Goal: Task Accomplishment & Management: Manage account settings

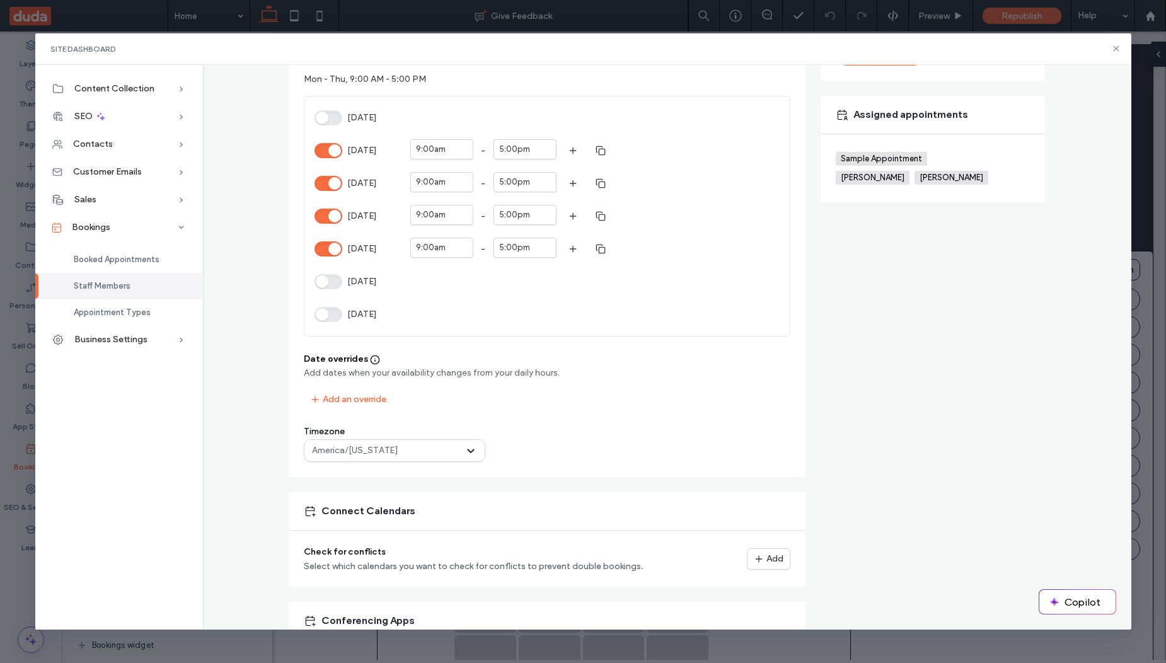
scroll to position [303, 0]
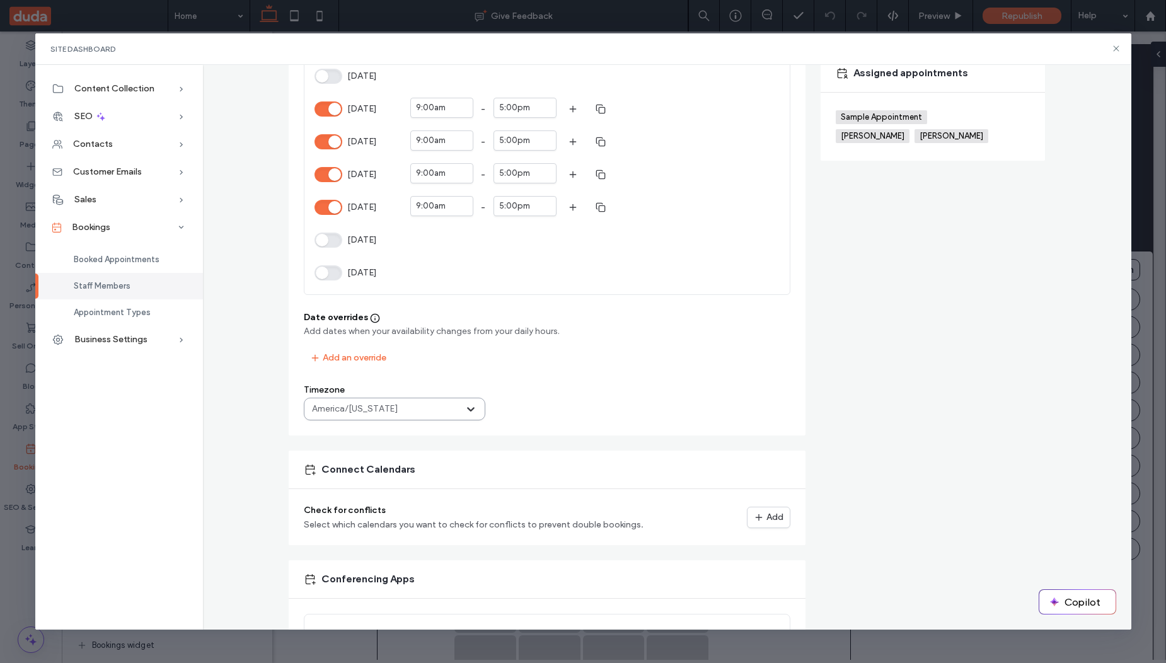
click at [401, 407] on div at bounding box center [432, 409] width 63 height 15
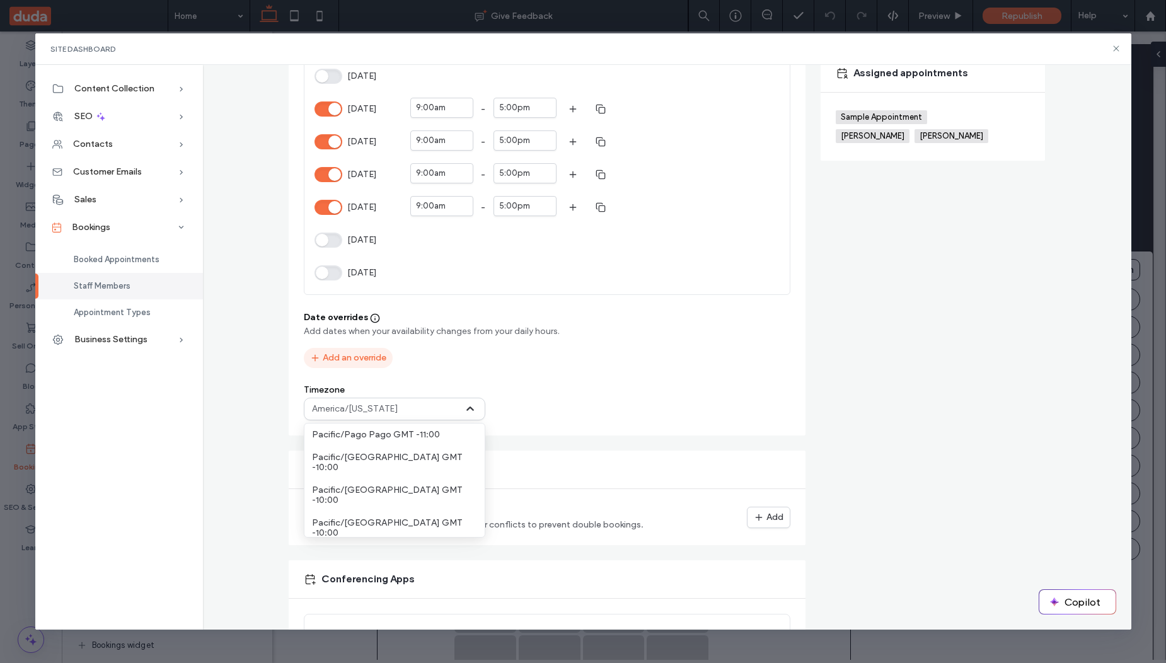
scroll to position [1279, 0]
click at [359, 359] on button "Add an override" at bounding box center [348, 358] width 89 height 20
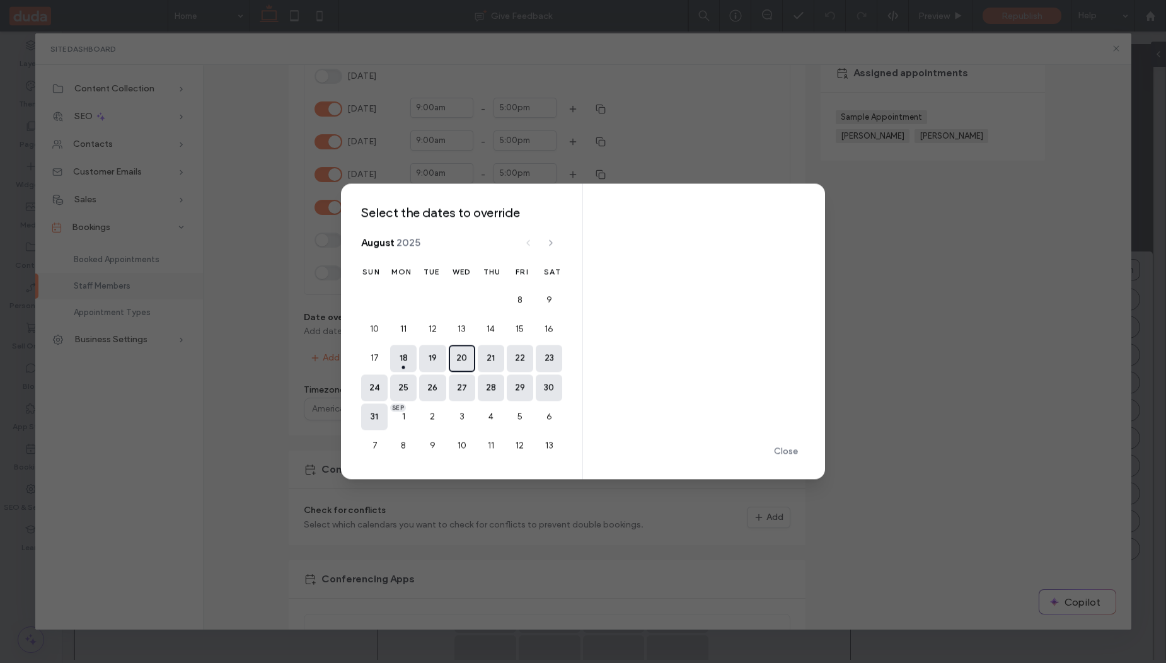
click at [455, 363] on button "20" at bounding box center [462, 359] width 26 height 26
click at [623, 273] on button "button" at bounding box center [617, 270] width 28 height 15
click at [613, 276] on button "button" at bounding box center [617, 271] width 28 height 15
click at [0, 0] on div "Save Override" at bounding box center [0, 0] width 0 height 0
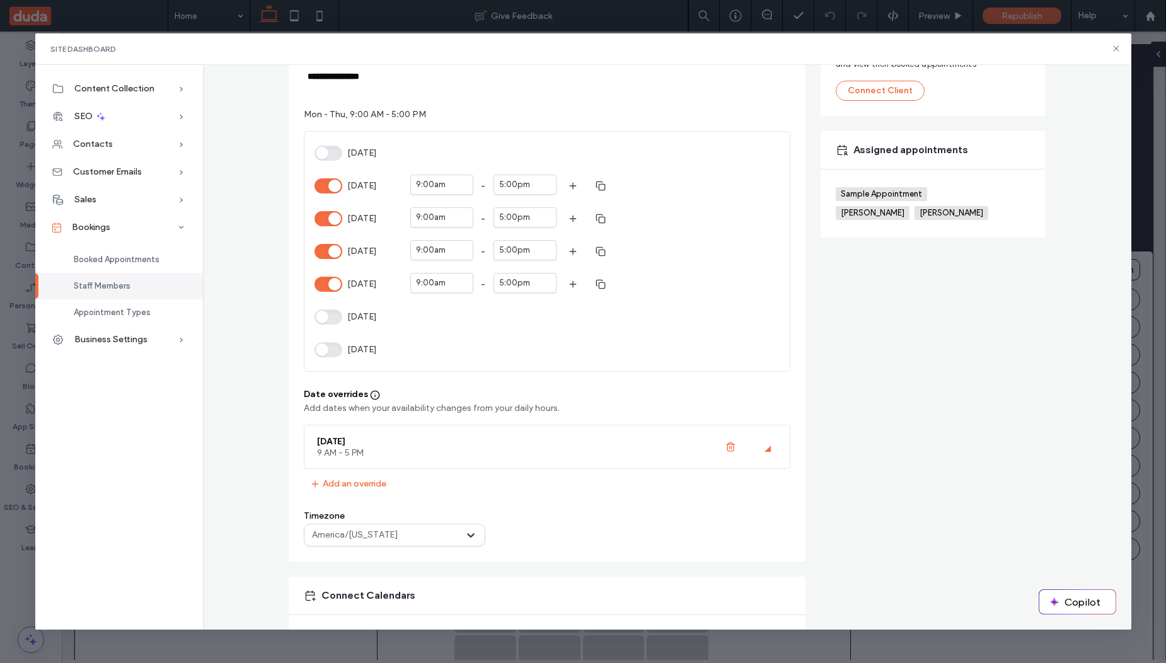
scroll to position [0, 0]
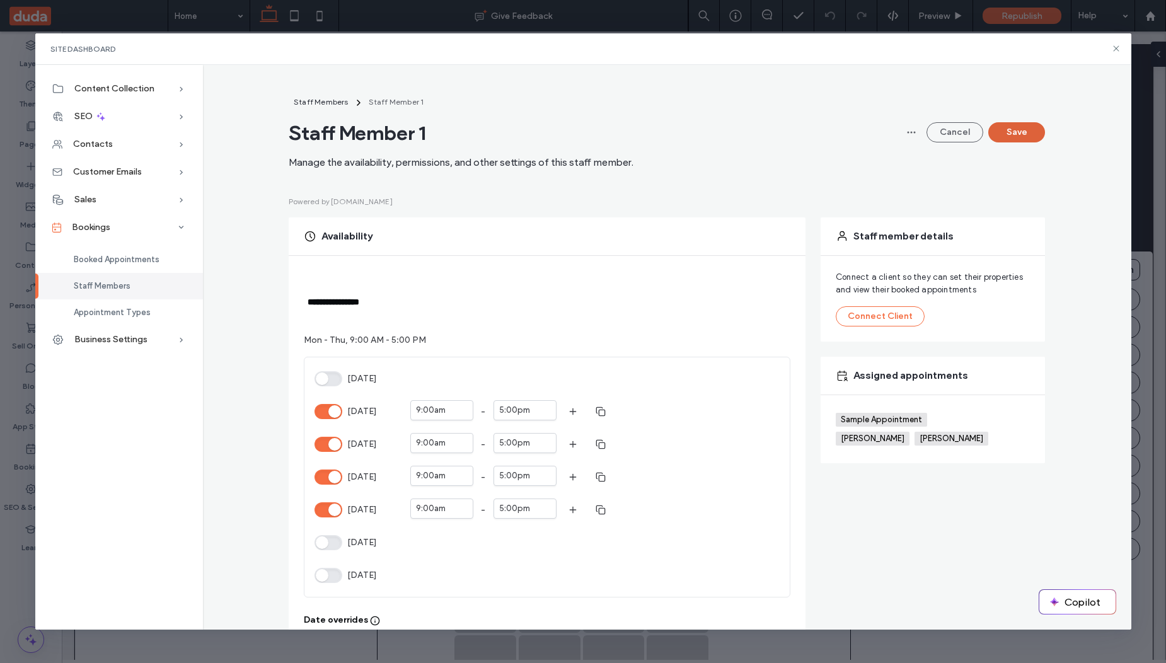
click at [1001, 135] on button "Save" at bounding box center [1017, 132] width 57 height 20
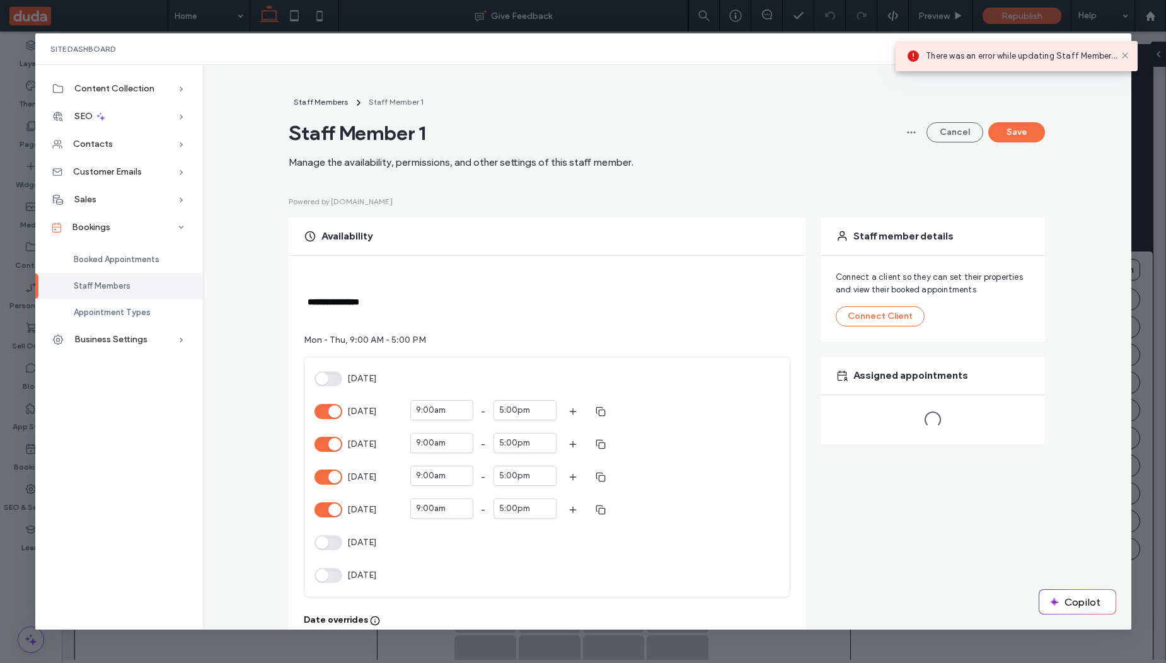
click at [810, 111] on div "Staff Members Staff Member 1 Staff Member 1 Manage the availability, permission…" at bounding box center [667, 132] width 757 height 74
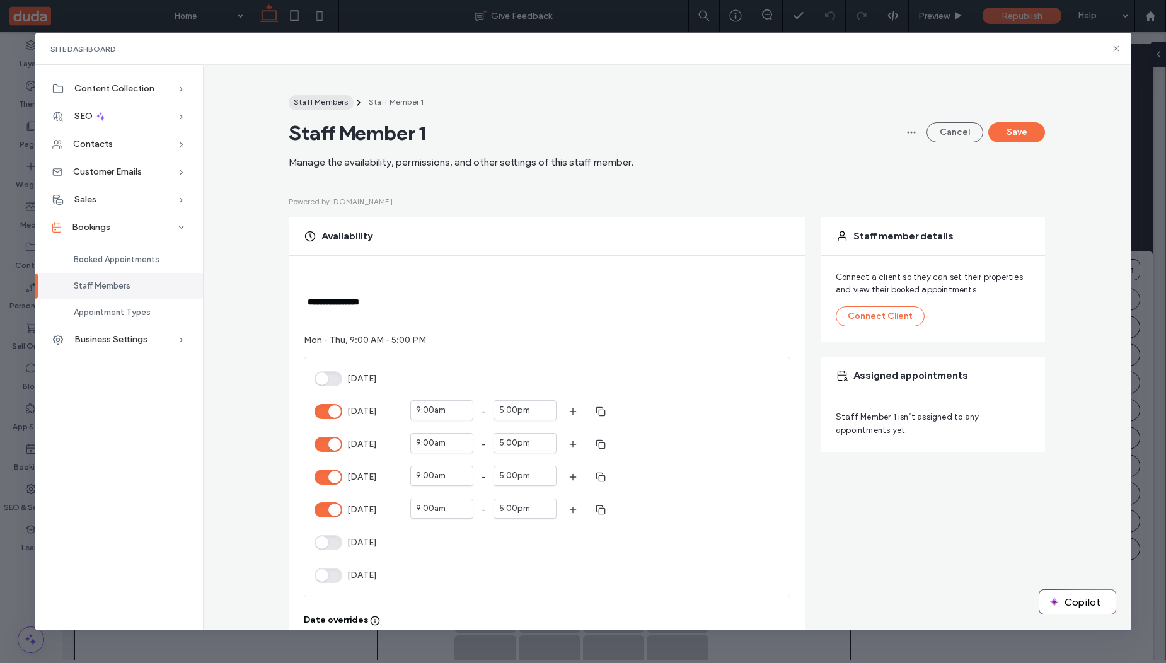
click at [319, 105] on span "Staff Members" at bounding box center [321, 101] width 55 height 9
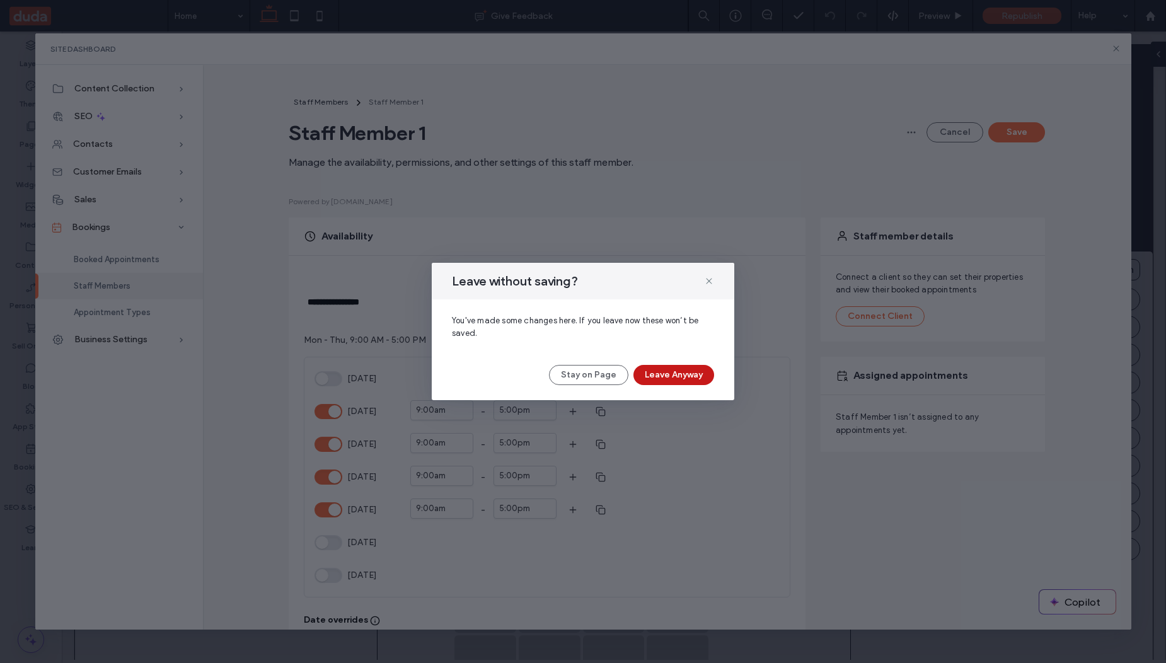
click at [678, 380] on button "Leave Anyway" at bounding box center [674, 375] width 81 height 20
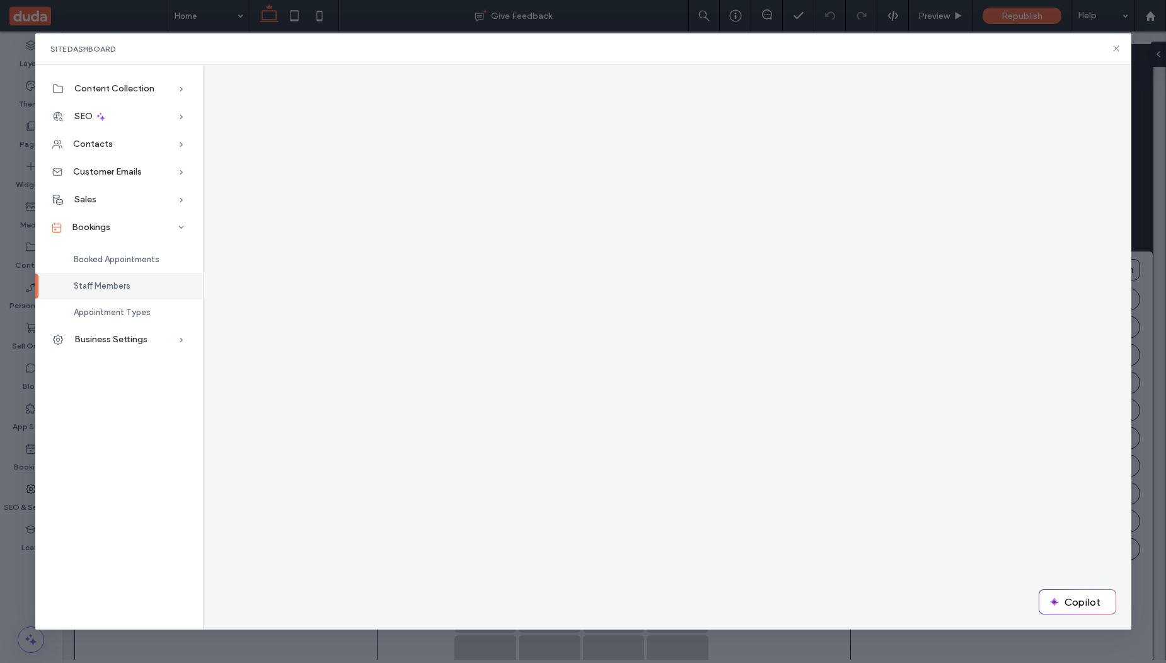
click at [125, 286] on span "Staff Members" at bounding box center [102, 285] width 57 height 9
click at [122, 265] on div "Booked Appointments" at bounding box center [119, 260] width 168 height 26
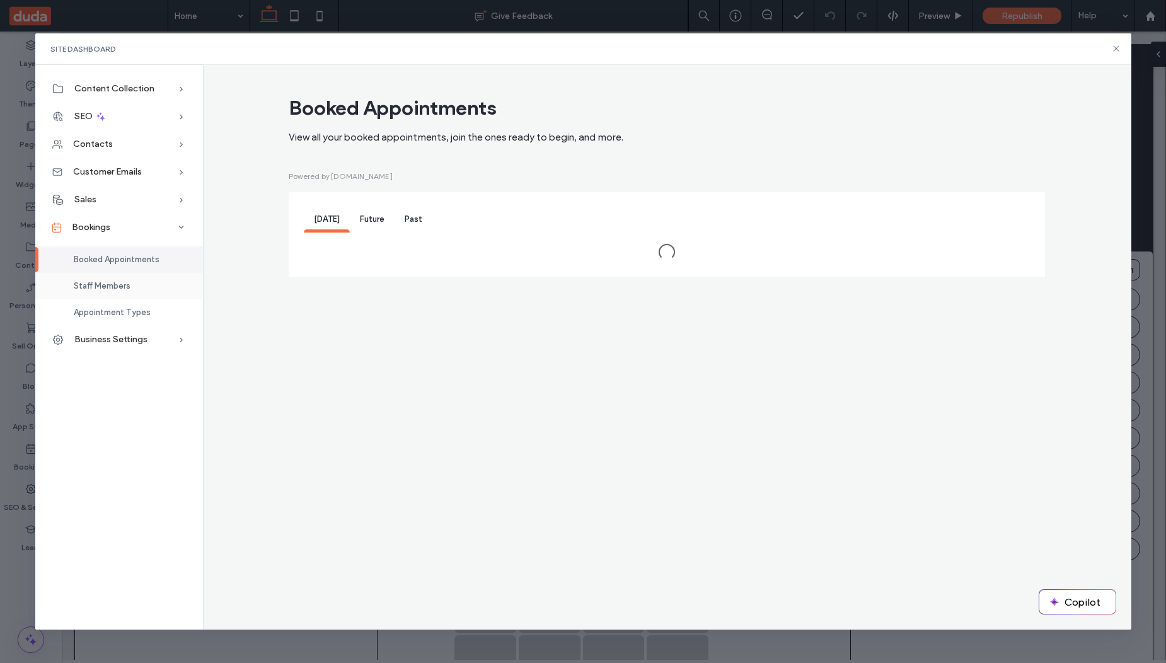
click at [115, 282] on span "Staff Members" at bounding box center [102, 285] width 57 height 9
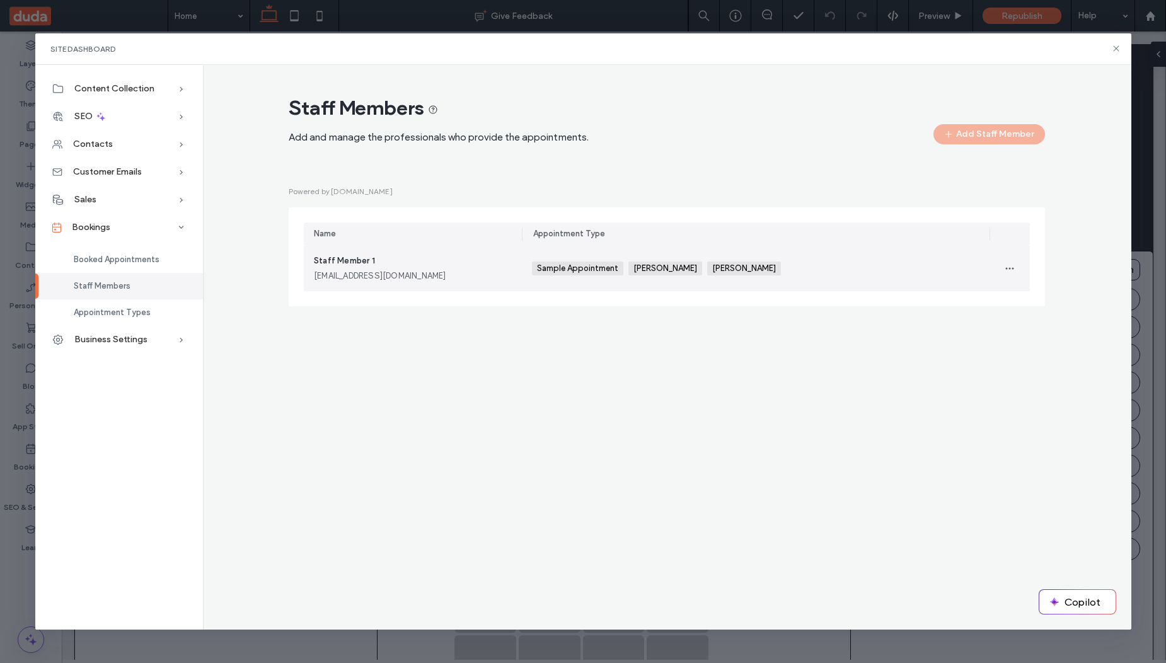
click at [482, 270] on div "staffmember1@example.com" at bounding box center [413, 276] width 198 height 13
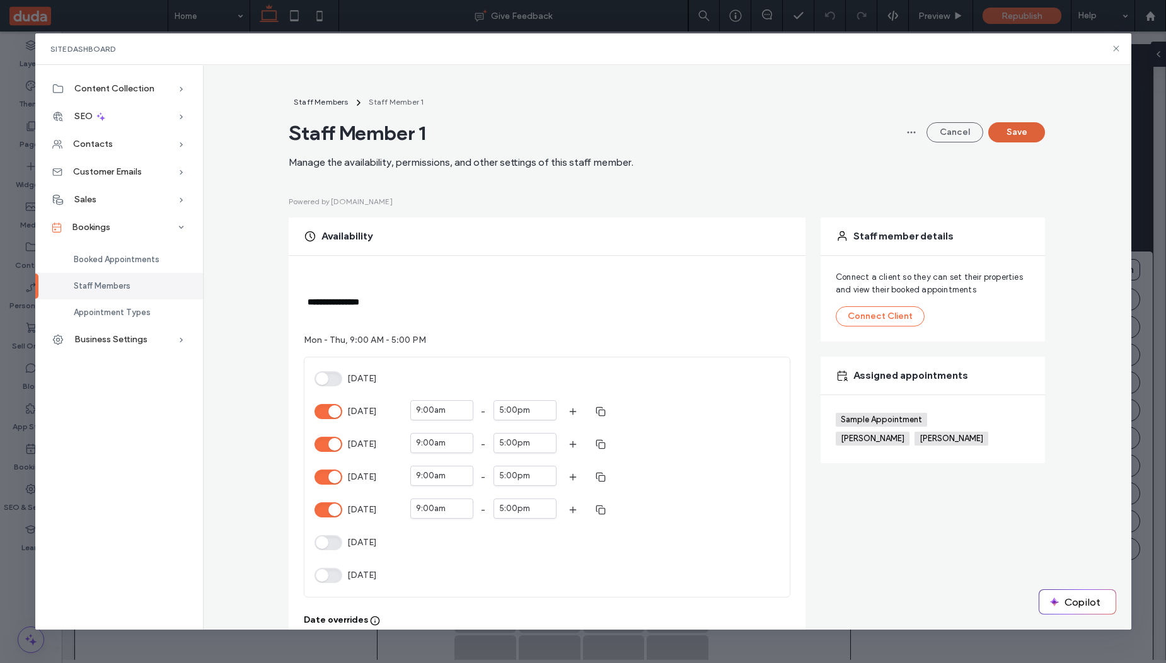
click at [1021, 129] on button "Save" at bounding box center [1017, 132] width 57 height 20
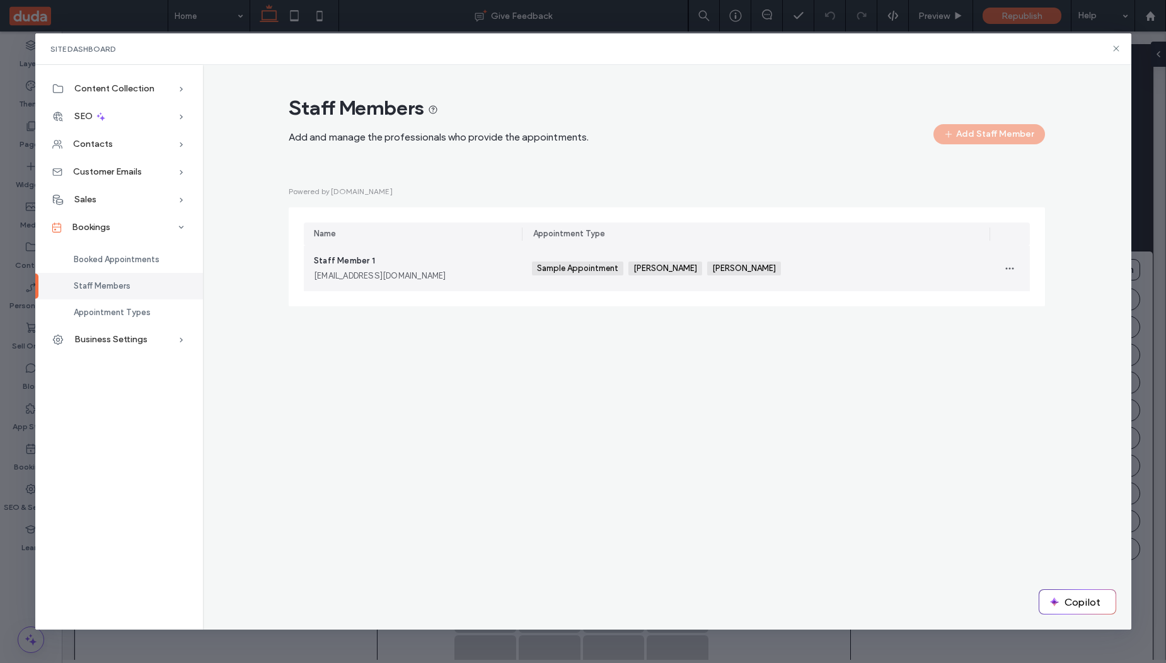
click at [478, 271] on div "staffmember1@example.com" at bounding box center [413, 276] width 198 height 13
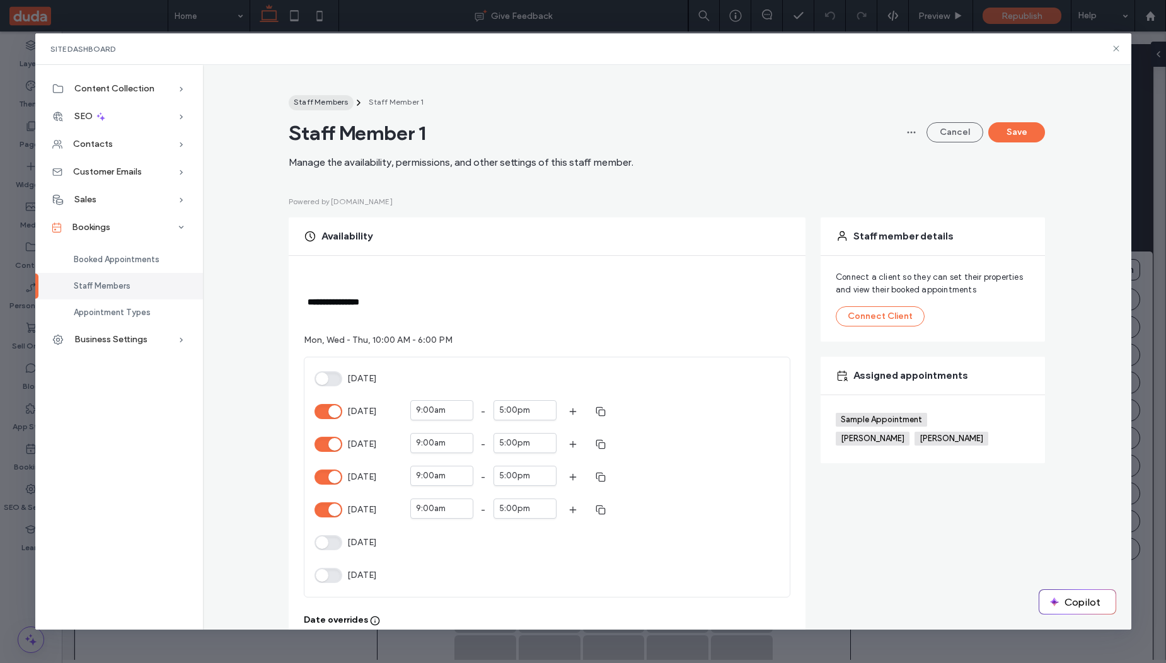
click at [312, 97] on span "Staff Members" at bounding box center [321, 101] width 55 height 9
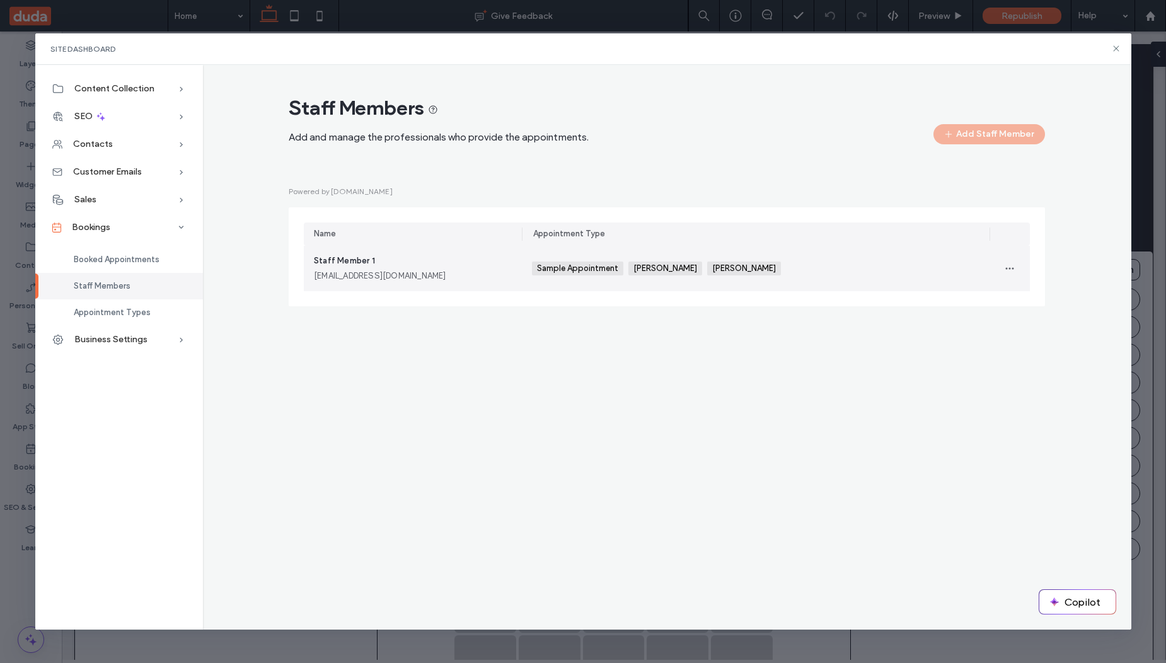
click at [501, 265] on div "Staff Member 1 staffmember1@example.com" at bounding box center [413, 269] width 198 height 28
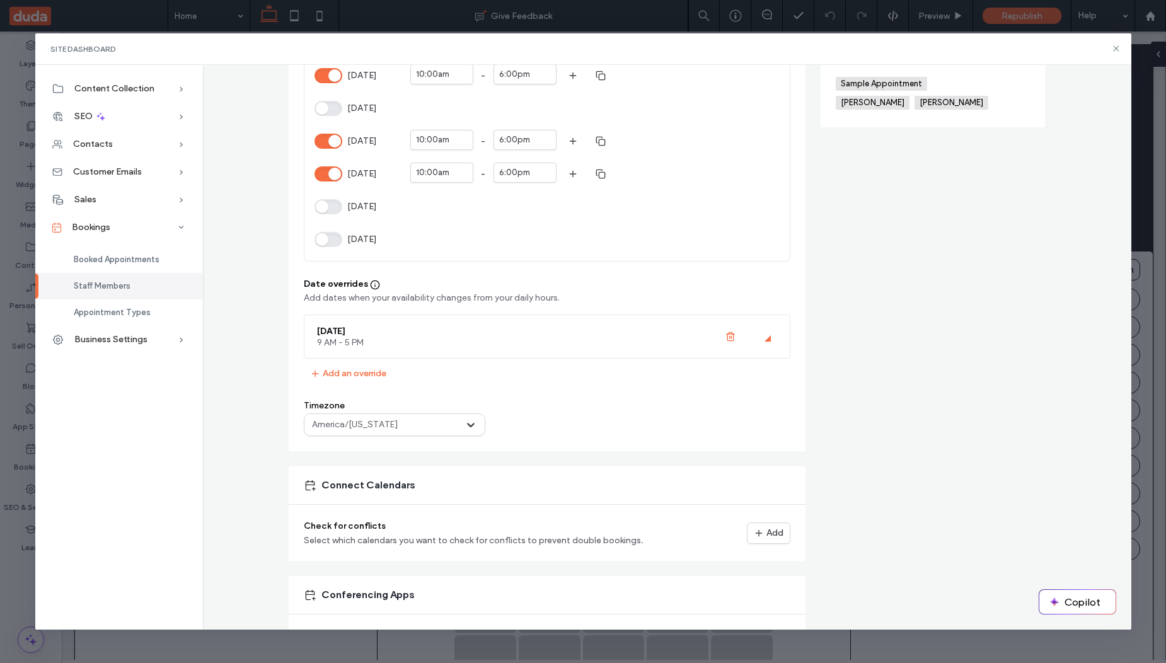
scroll to position [303, 0]
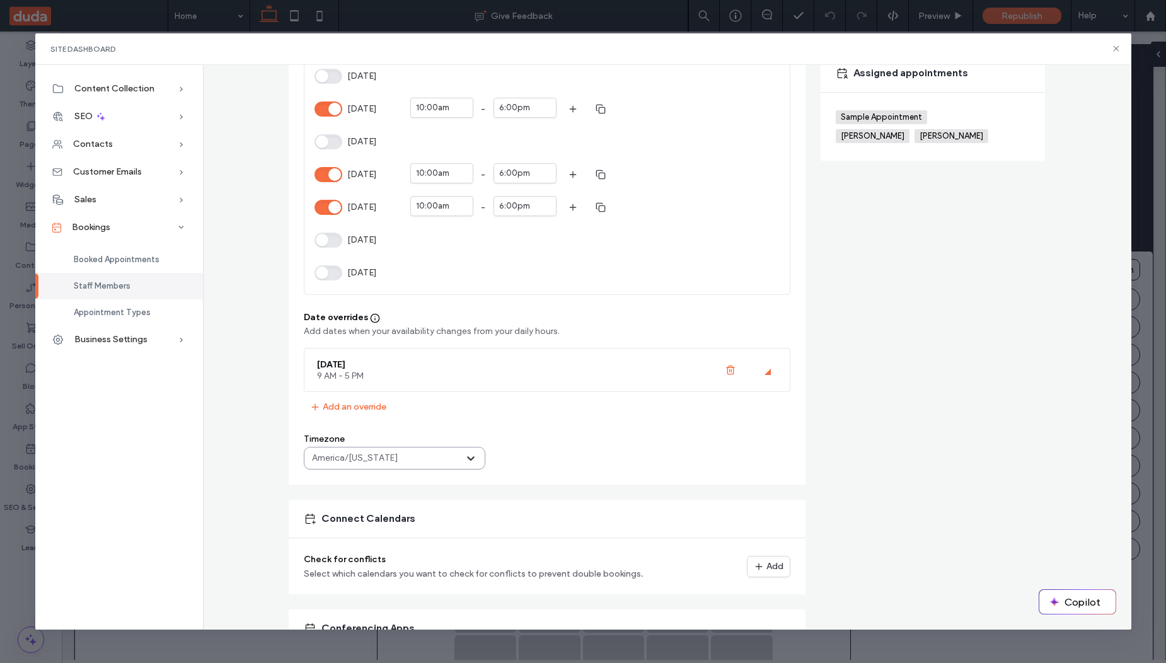
click at [356, 460] on p "America/New York" at bounding box center [355, 458] width 86 height 13
click at [236, 436] on div "**********" at bounding box center [667, 309] width 909 height 1032
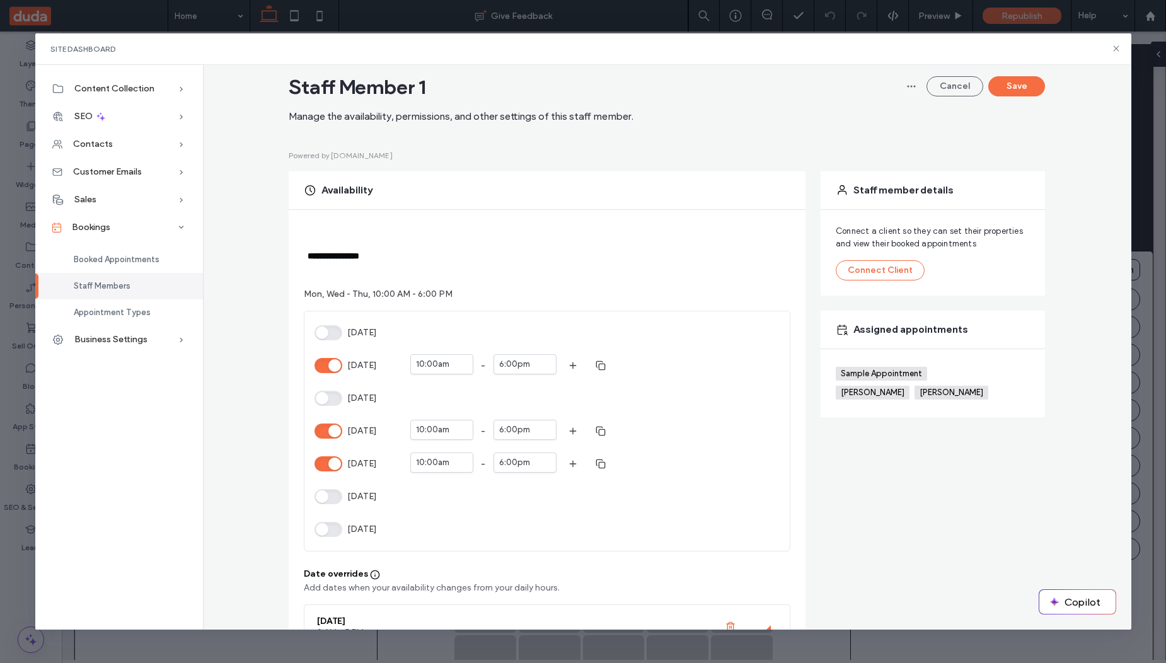
scroll to position [0, 0]
